Goal: Complete application form

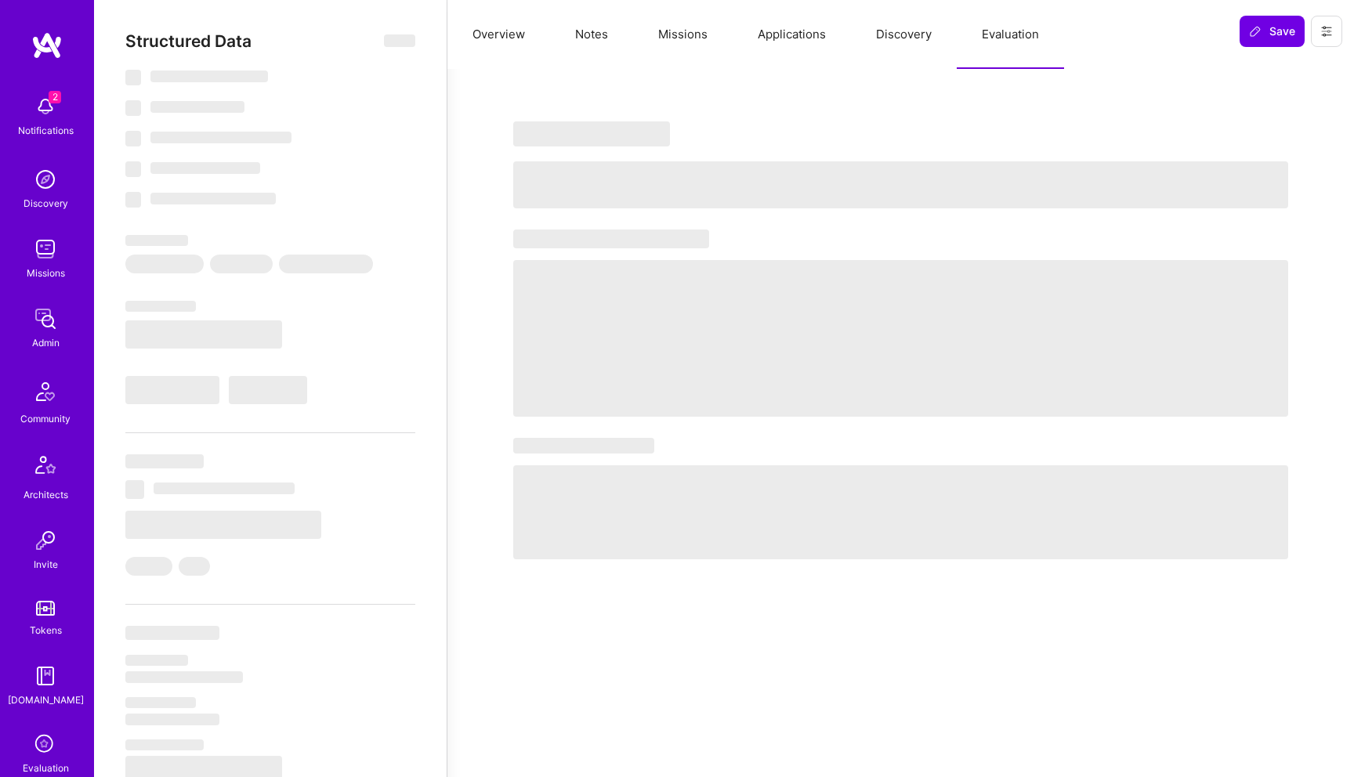
select select "Right Now"
select select "4"
select select "7"
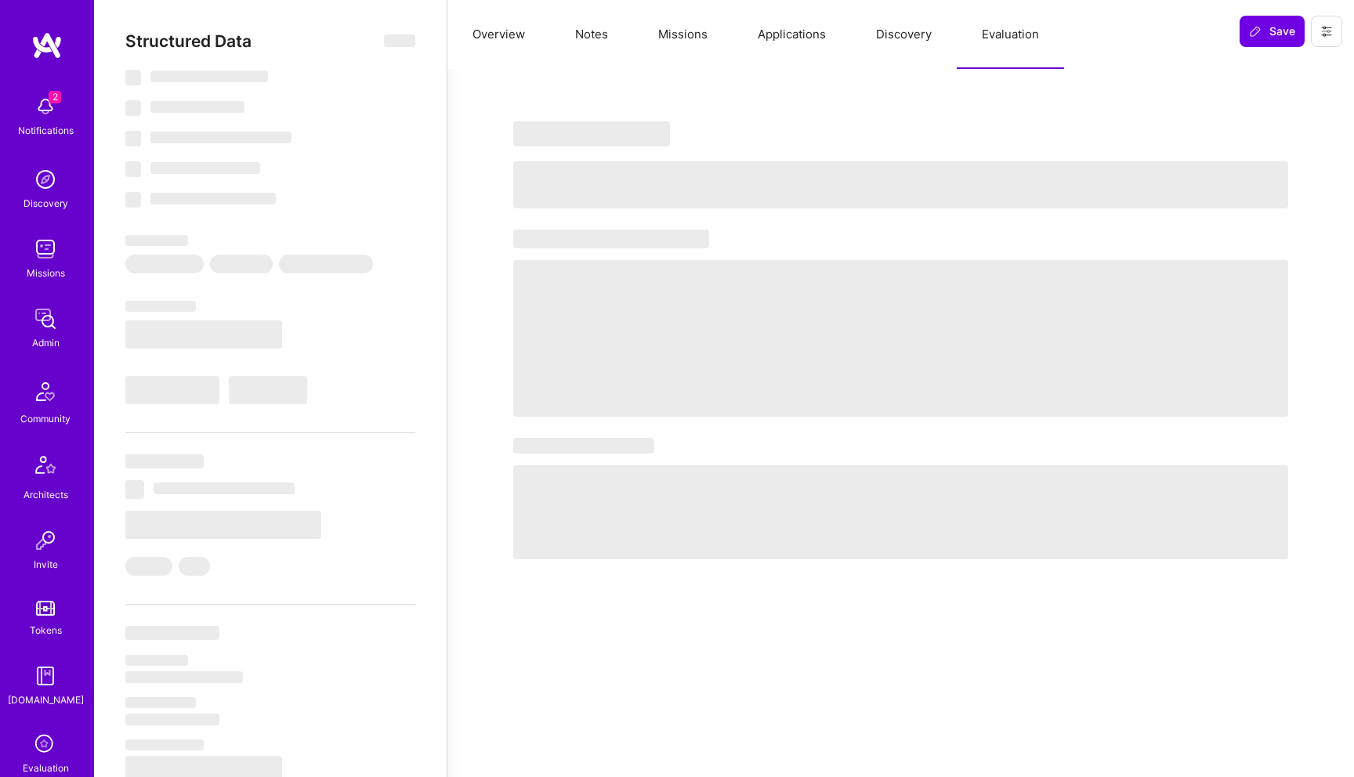
select select "US"
